Goal: Task Accomplishment & Management: Use online tool/utility

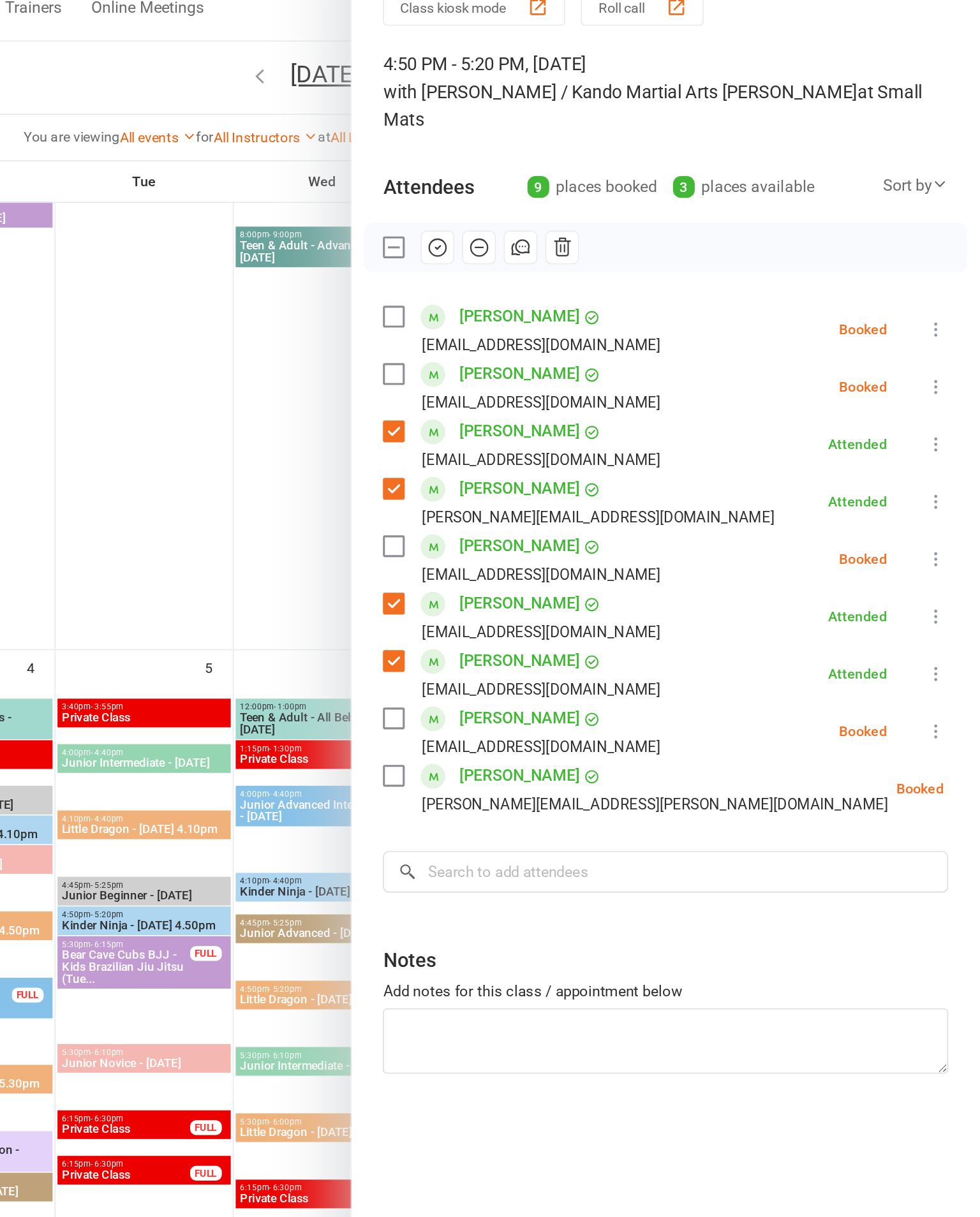
click at [946, 268] on icon at bounding box center [952, 274] width 13 height 13
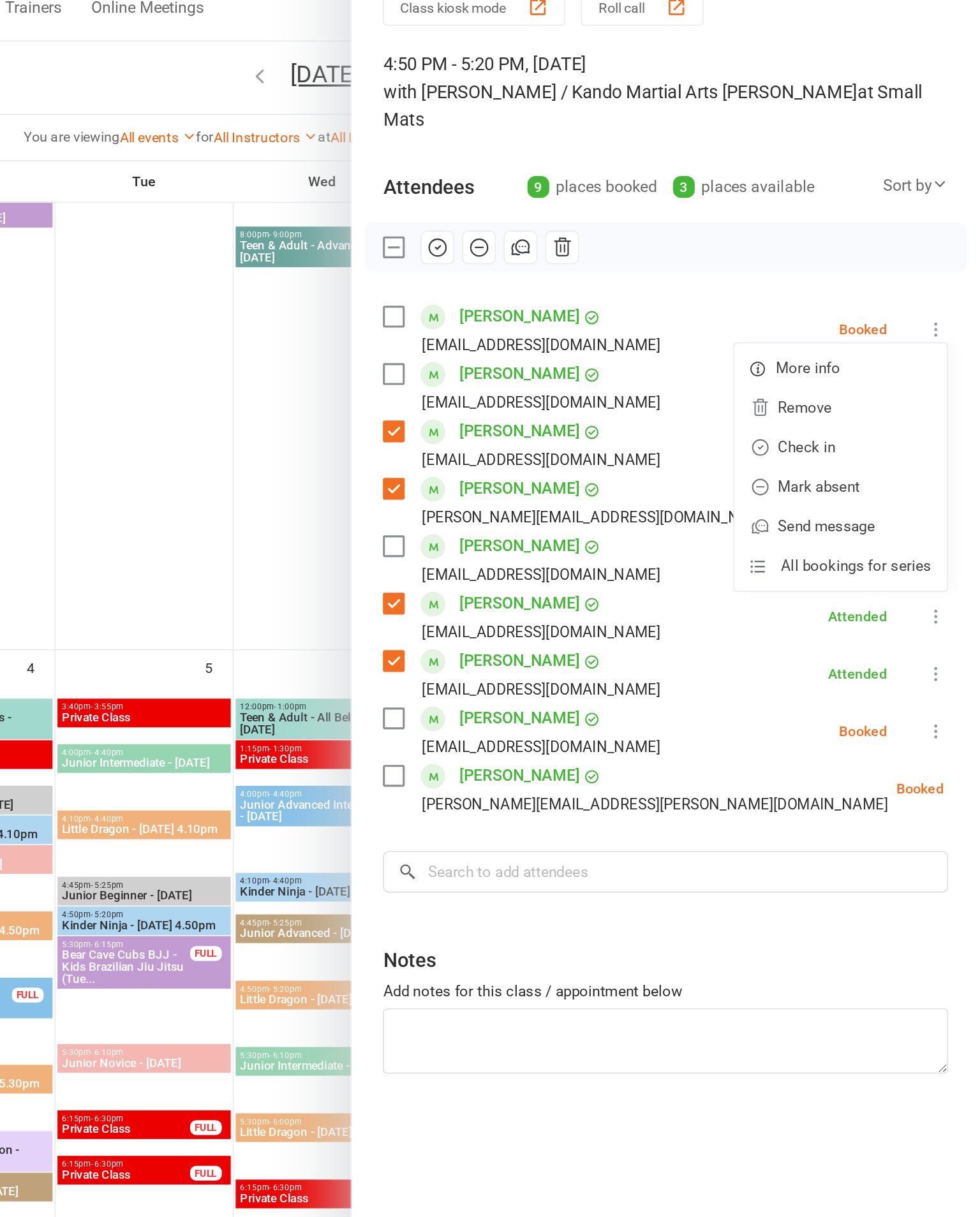
click at [822, 337] on link "Check in" at bounding box center [890, 349] width 137 height 25
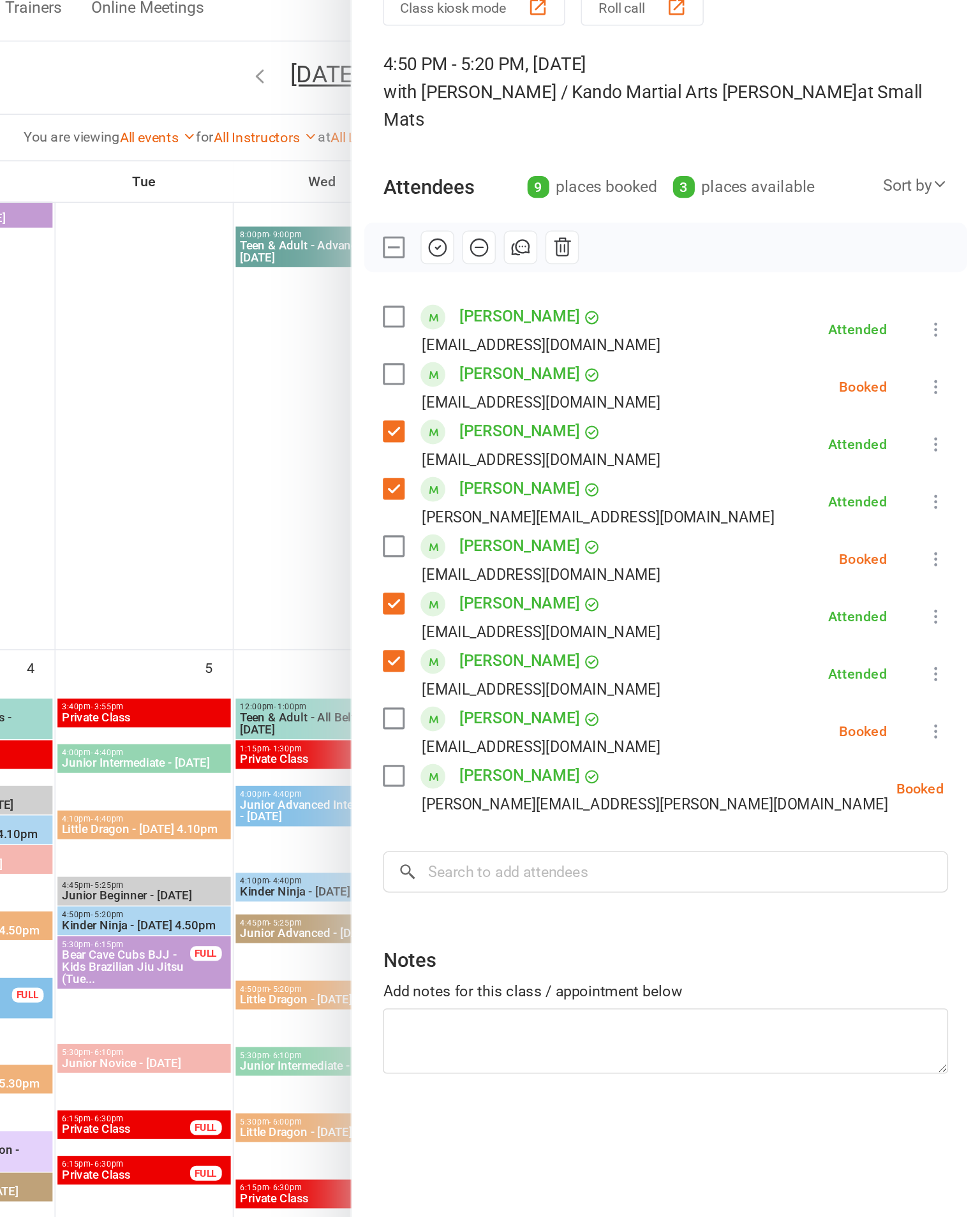
click at [946, 304] on icon at bounding box center [952, 310] width 13 height 13
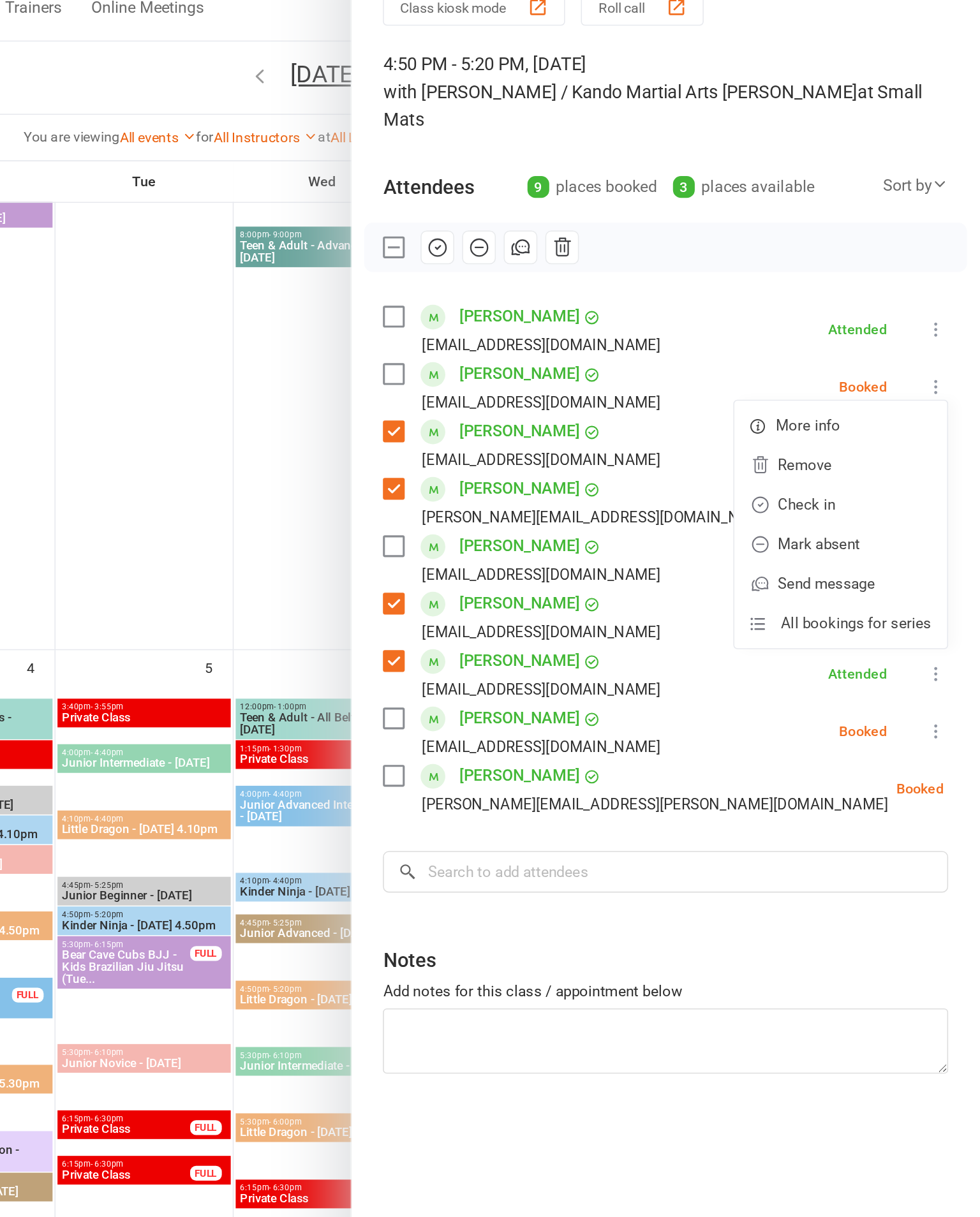
click at [822, 374] on link "Check in" at bounding box center [890, 386] width 137 height 25
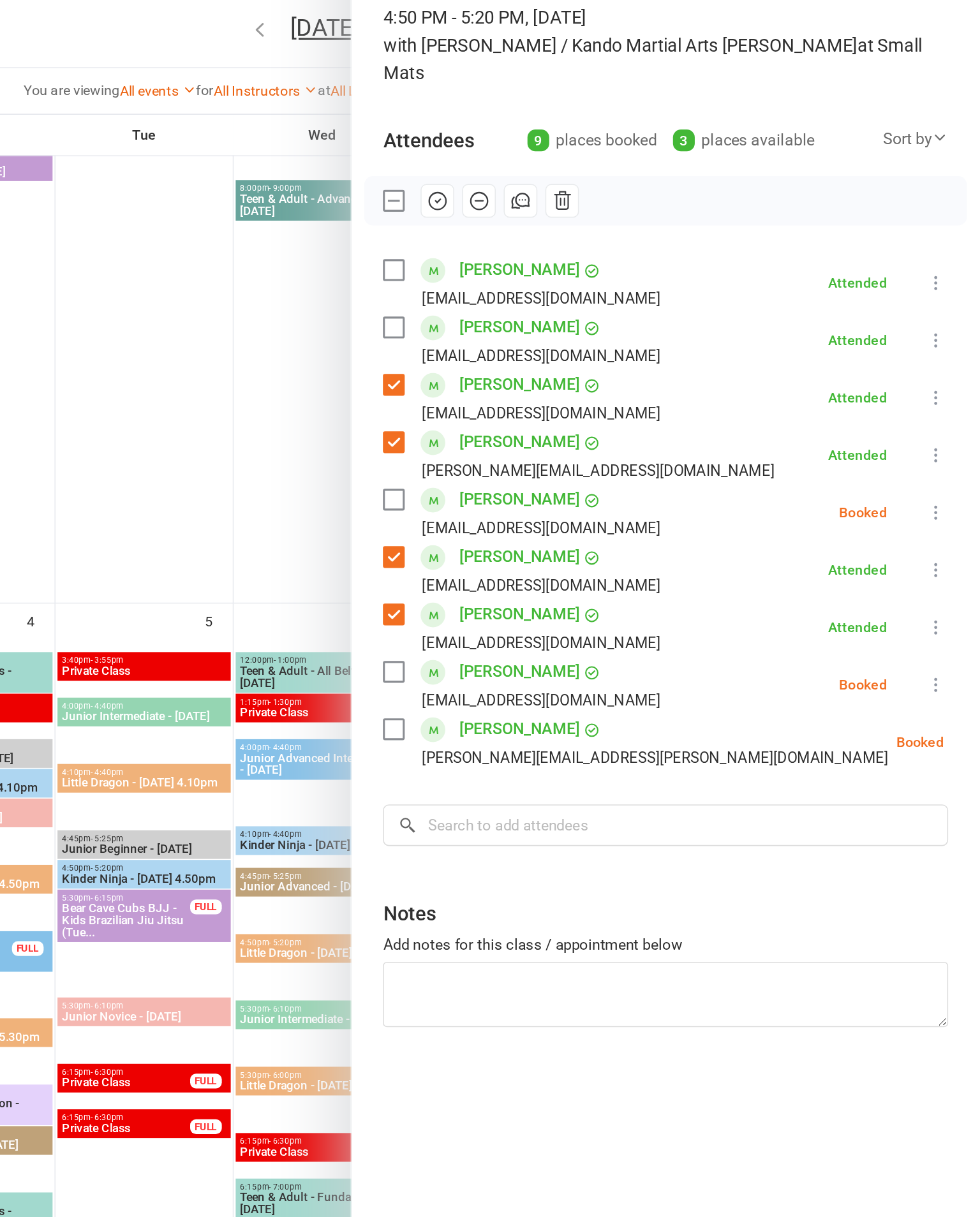
click at [946, 415] on icon at bounding box center [952, 421] width 13 height 13
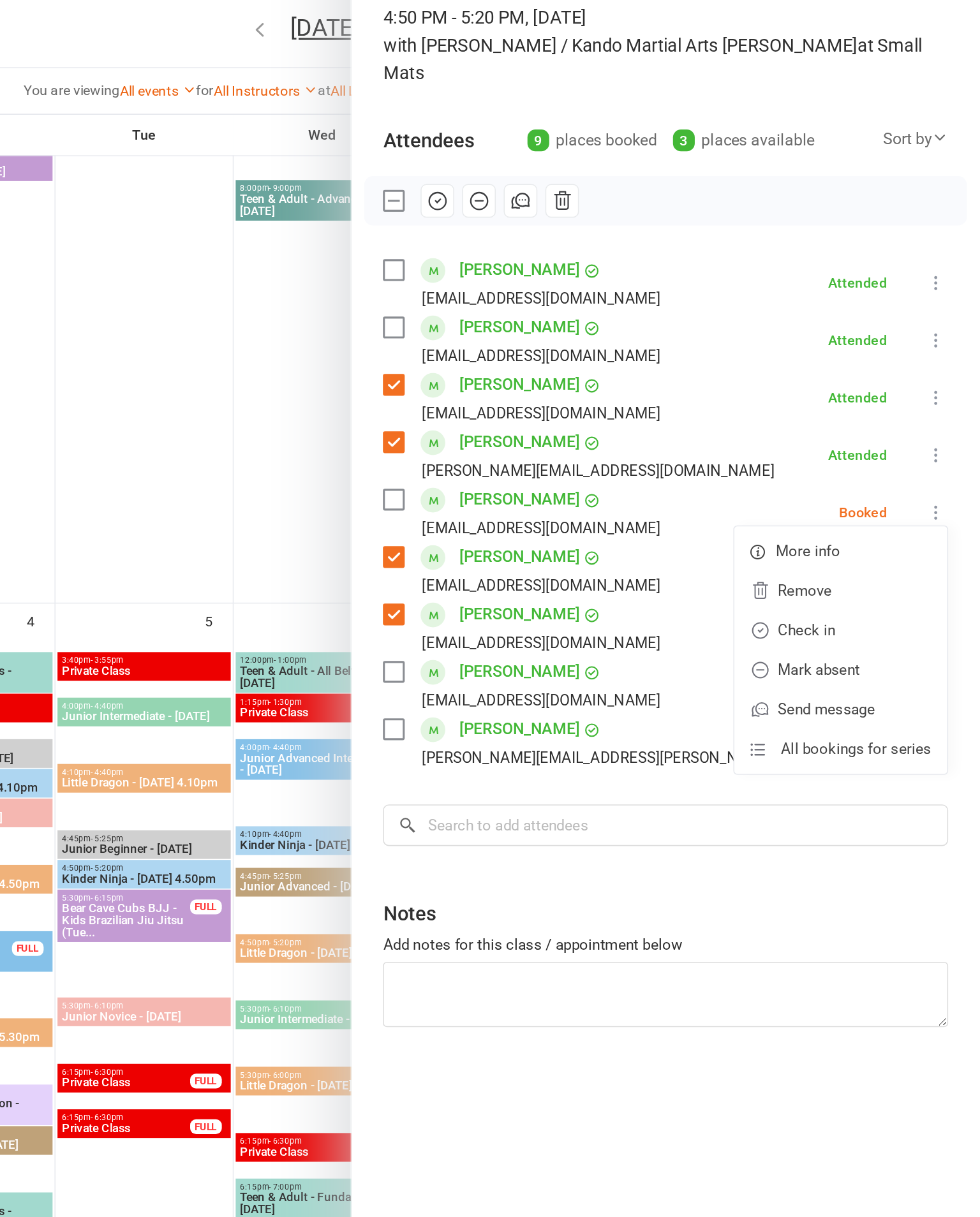
click at [822, 511] on link "Mark absent" at bounding box center [890, 523] width 137 height 25
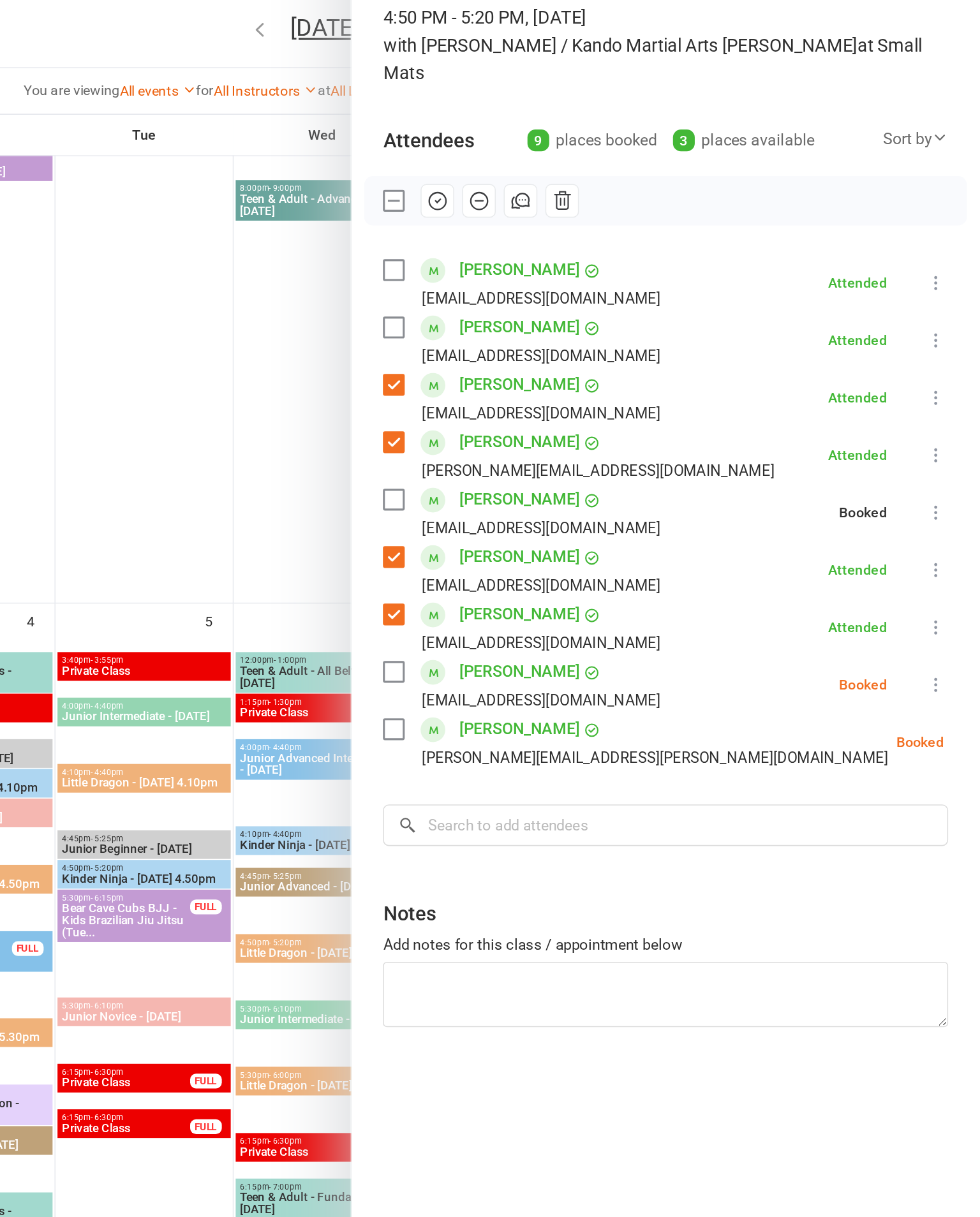
click at [946, 527] on icon at bounding box center [952, 533] width 13 height 13
click at [595, 610] on input "search" at bounding box center [777, 623] width 365 height 27
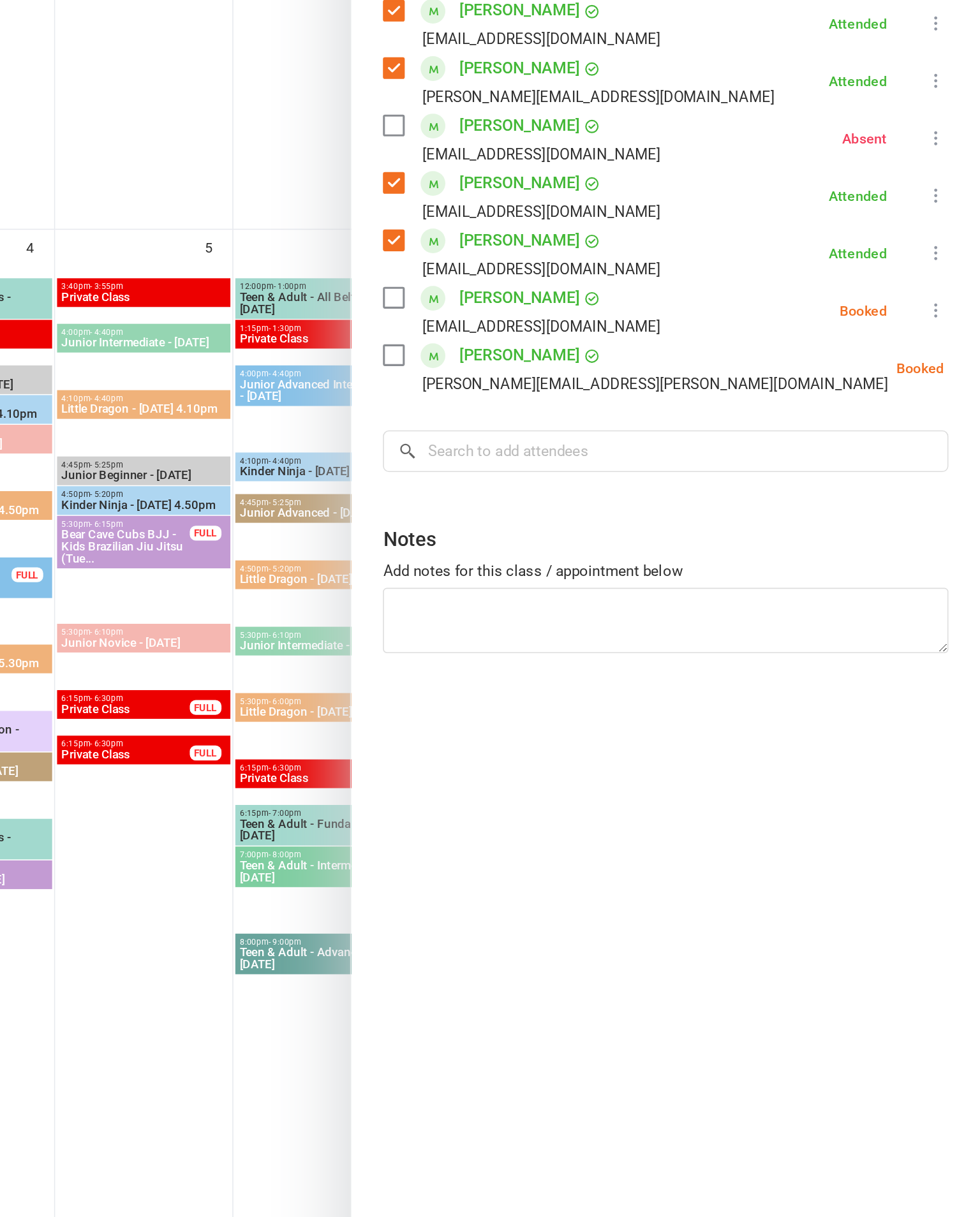
click at [575, 475] on div "Class kiosk mode Roll call 4:50 PM - 5:20 PM, [DATE] with [PERSON_NAME] / Kando…" at bounding box center [777, 615] width 405 height 1121
click at [946, 527] on icon at bounding box center [952, 533] width 13 height 13
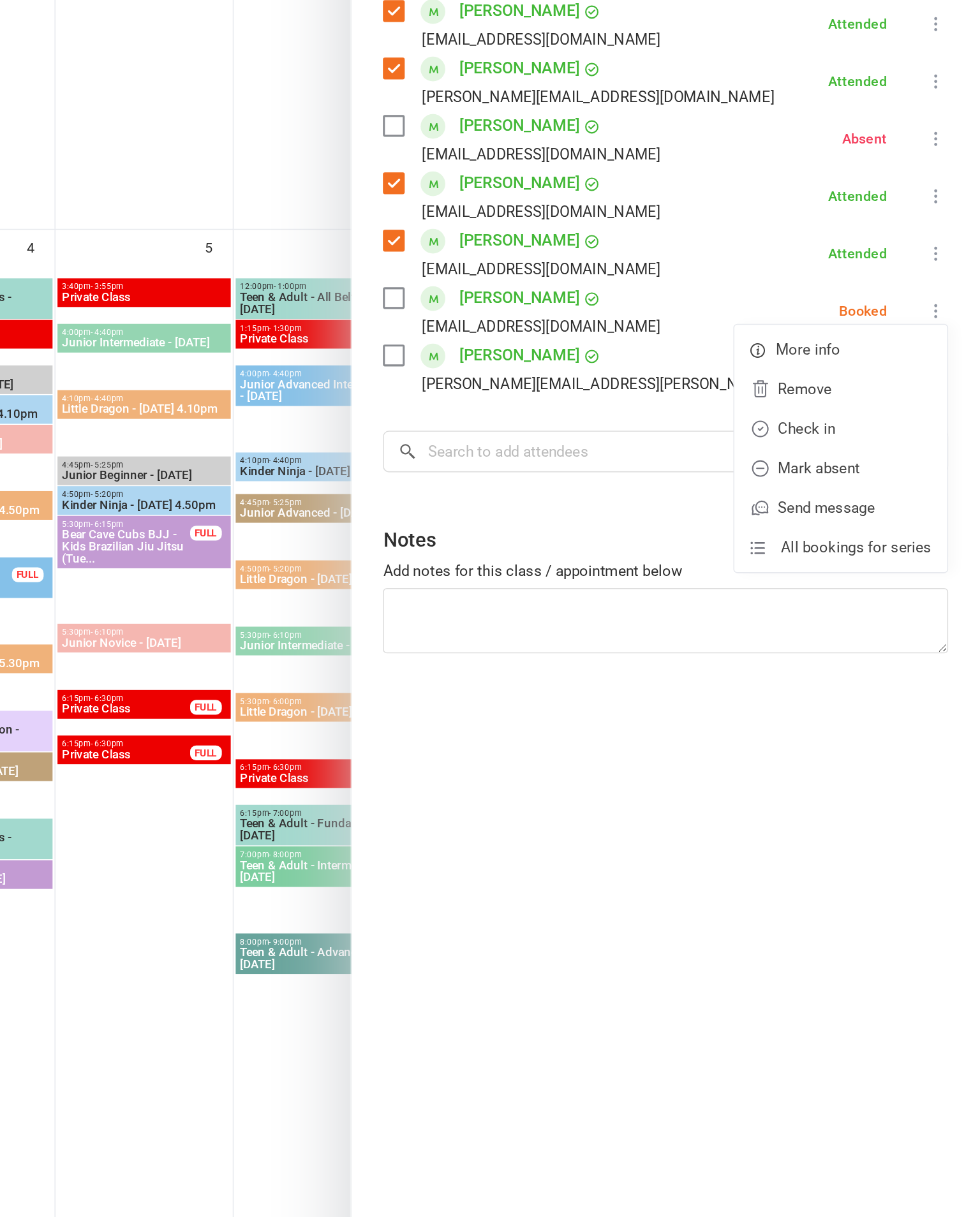
click at [822, 621] on link "Mark absent" at bounding box center [890, 634] width 137 height 25
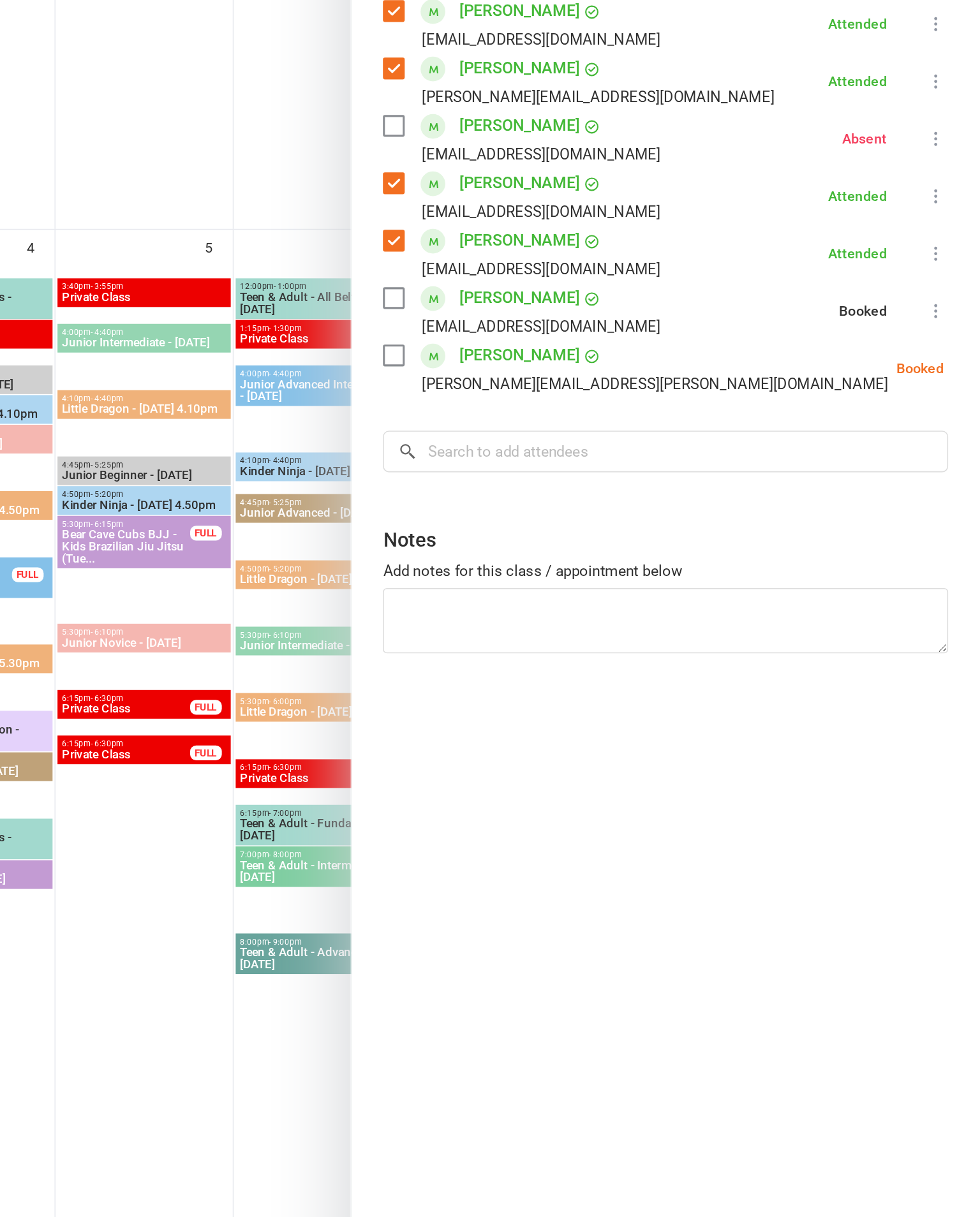
click at [979, 563] on icon at bounding box center [988, 570] width 13 height 13
click at [858, 658] on link "Mark absent" at bounding box center [926, 670] width 137 height 25
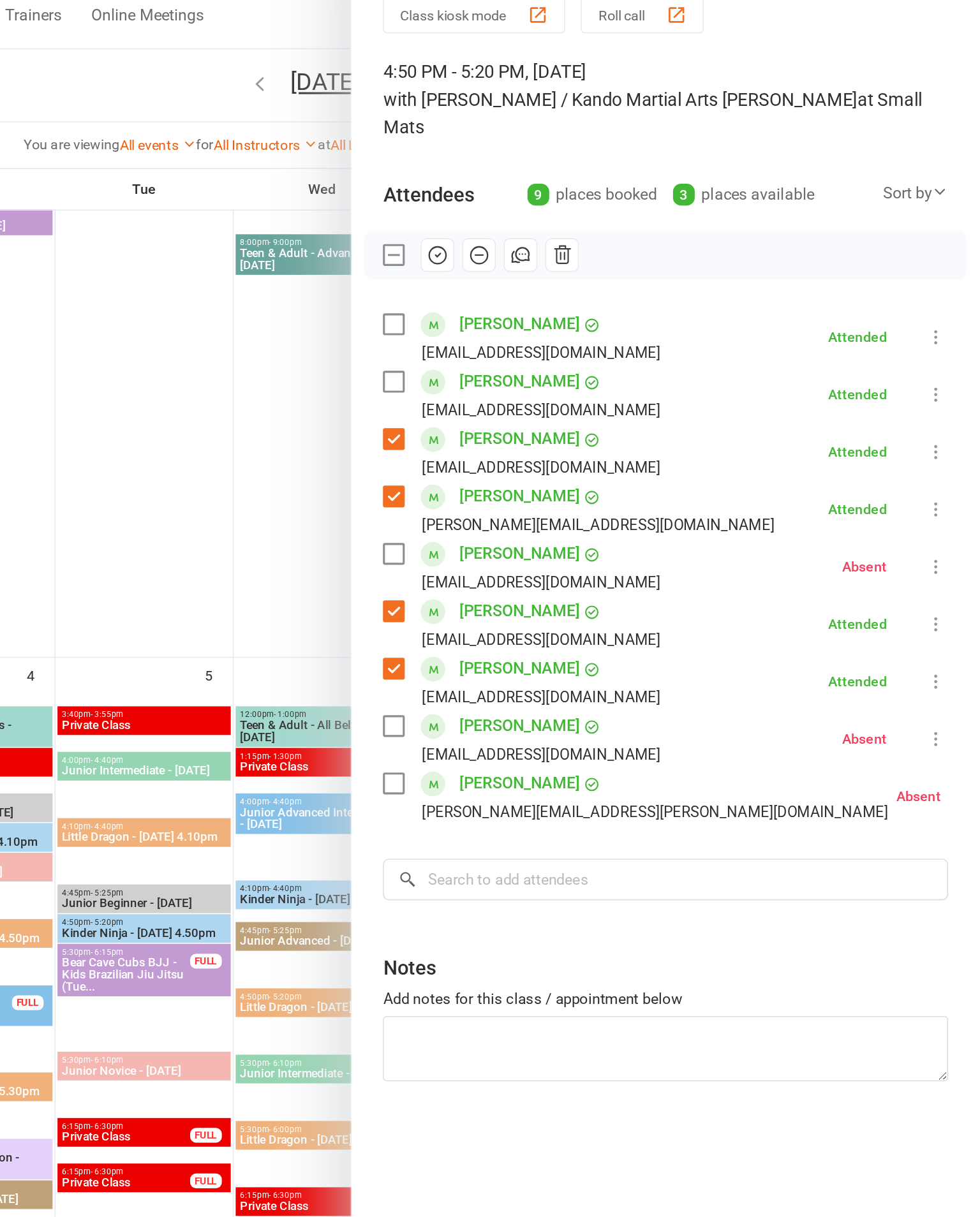
click at [595, 214] on label at bounding box center [602, 220] width 13 height 13
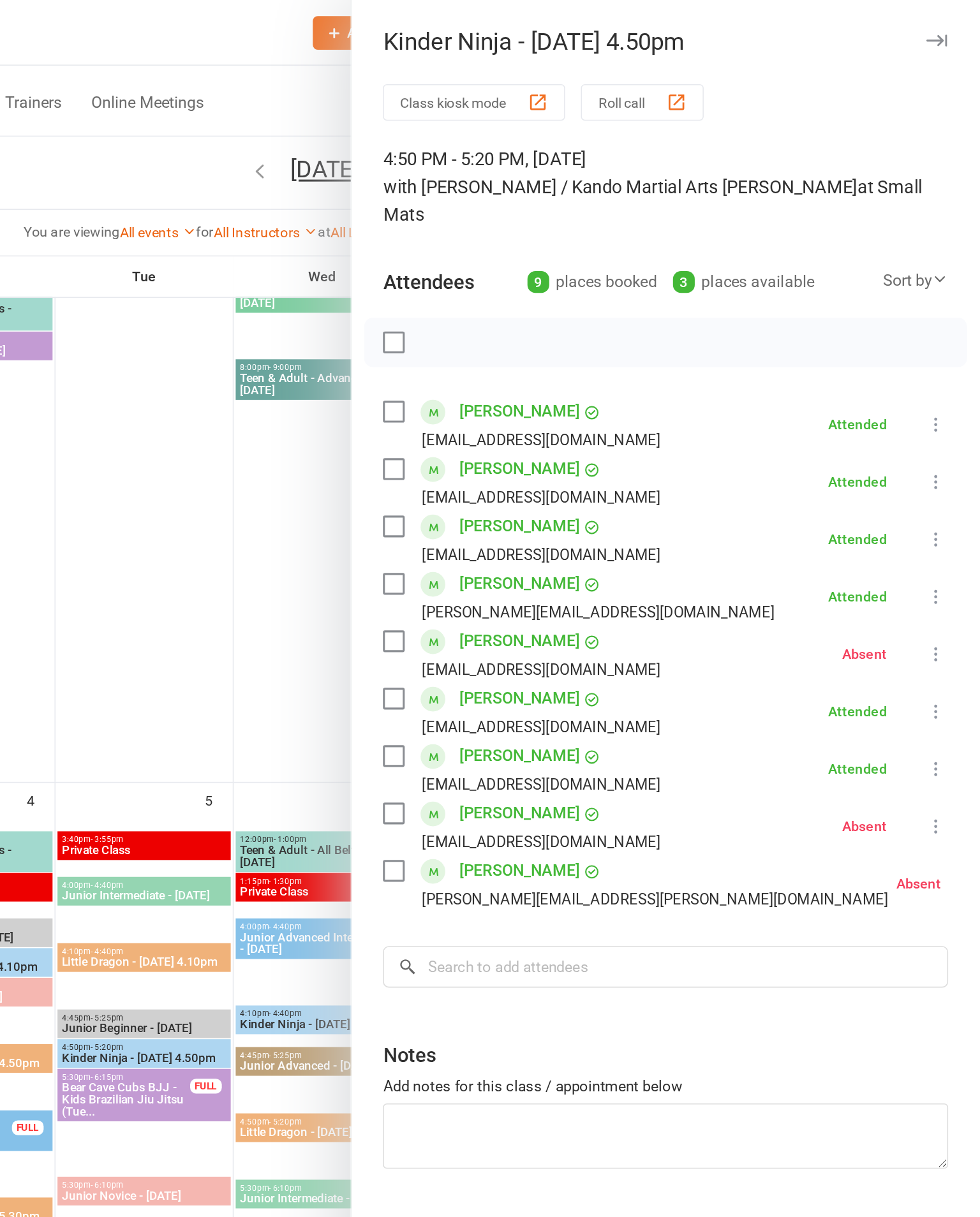
click at [946, 26] on icon "button" at bounding box center [952, 26] width 14 height 8
